Goal: Check status: Check status

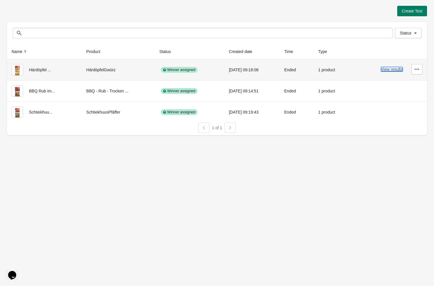
click at [388, 70] on button "View results" at bounding box center [392, 69] width 22 height 5
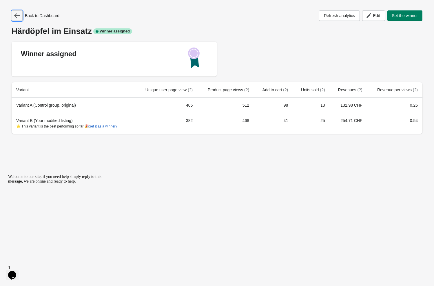
click at [19, 15] on icon "button" at bounding box center [17, 16] width 6 height 6
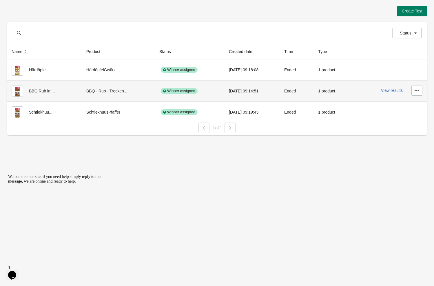
click at [229, 90] on div "[DATE] 09:14:51" at bounding box center [252, 91] width 46 height 12
click at [393, 90] on button "View results" at bounding box center [392, 90] width 22 height 5
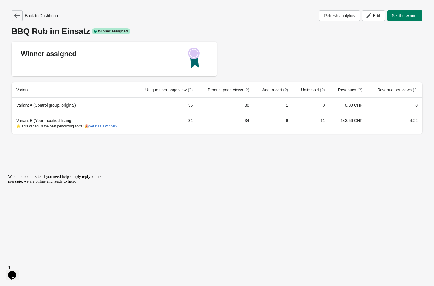
click at [14, 17] on icon "button" at bounding box center [17, 16] width 6 height 6
